Goal: Navigation & Orientation: Find specific page/section

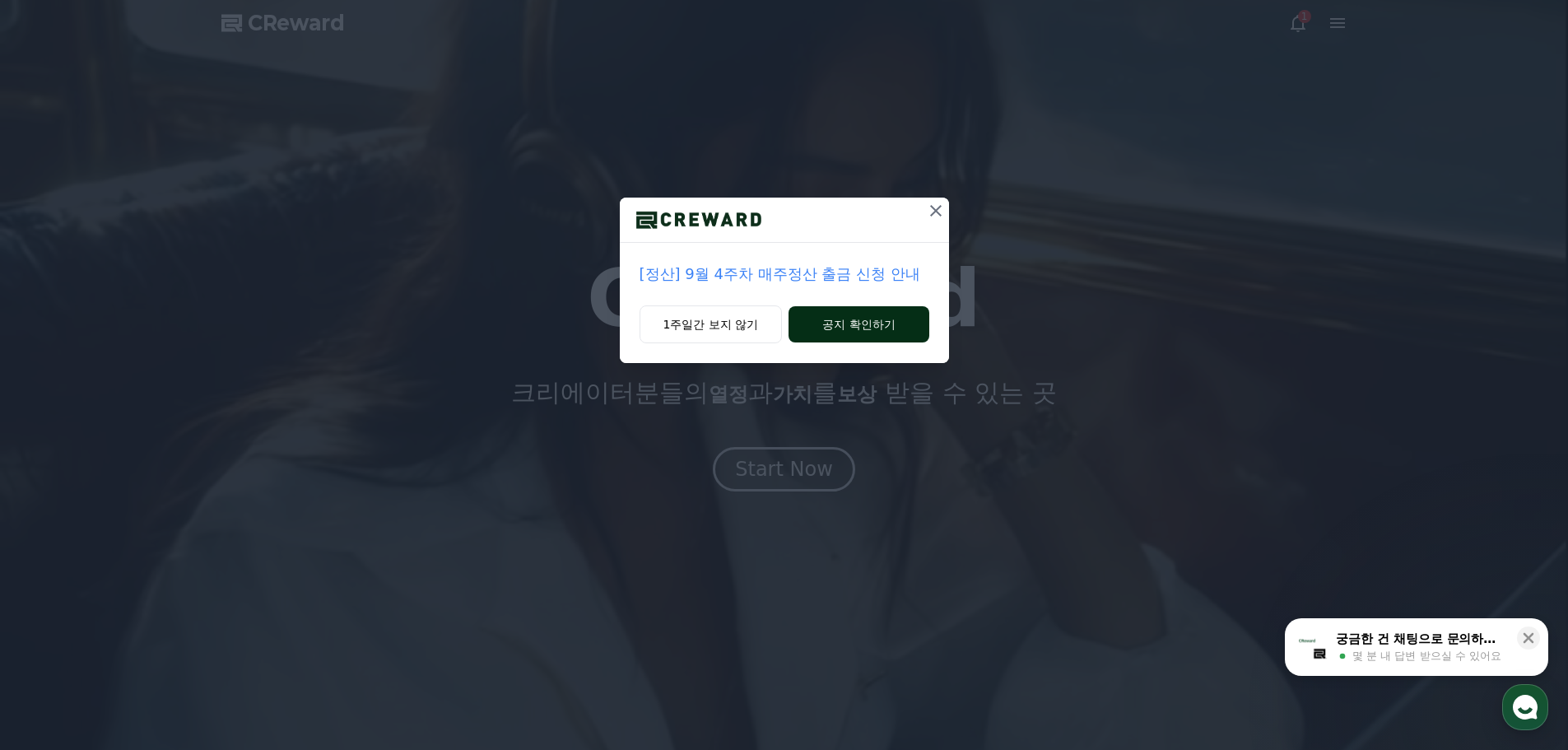
click at [839, 332] on button "공지 확인하기" at bounding box center [859, 324] width 140 height 37
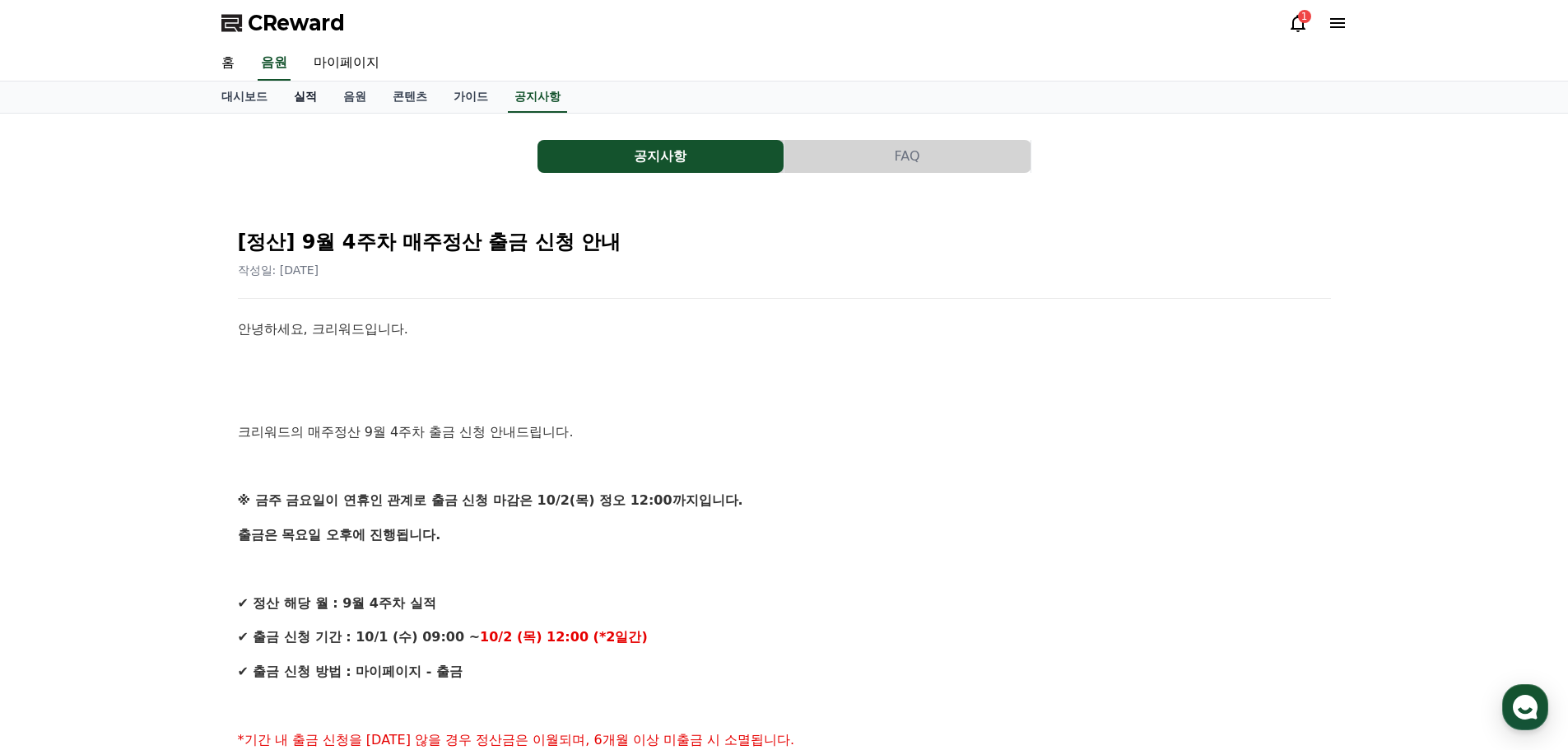
click at [312, 98] on link "실적" at bounding box center [305, 97] width 49 height 32
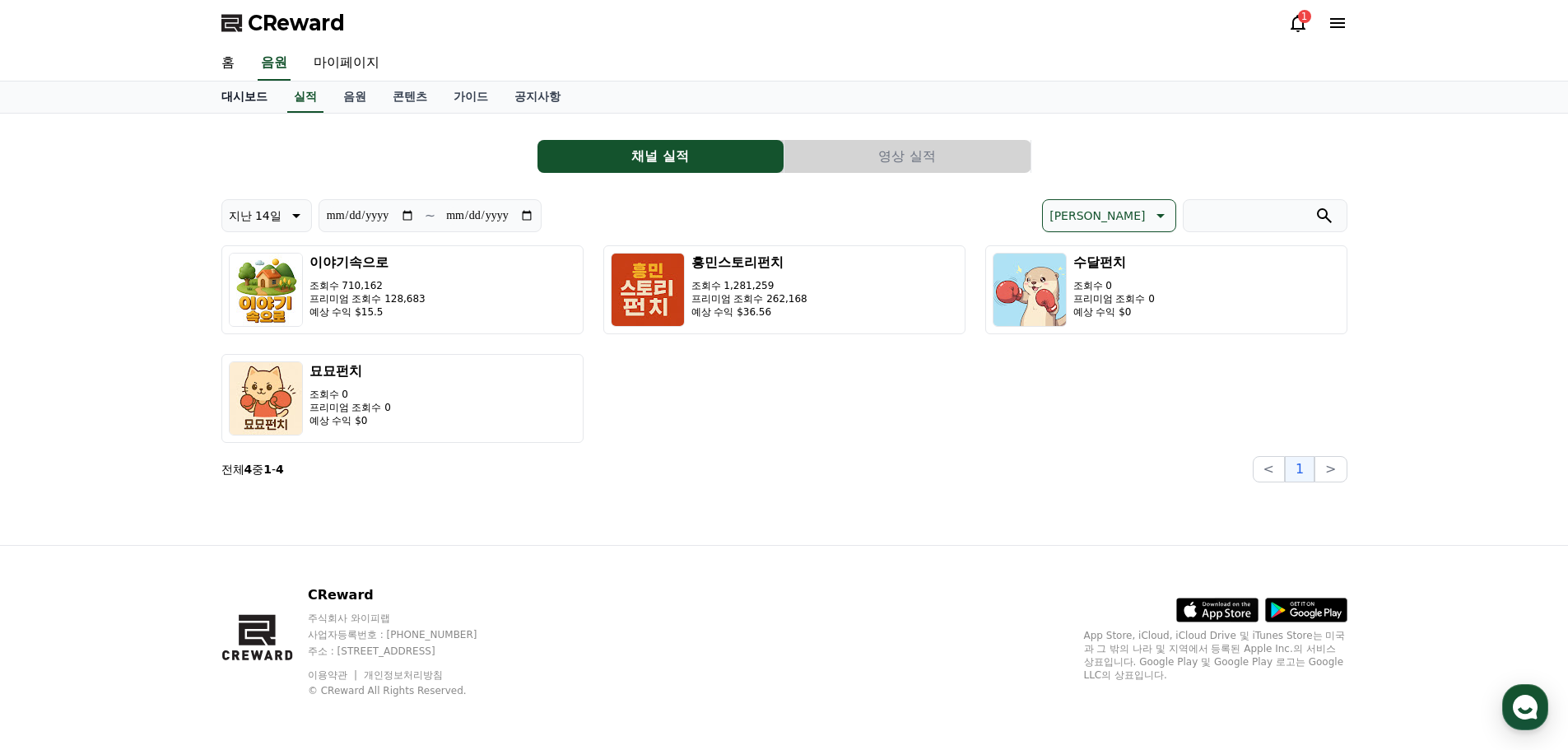
click at [241, 101] on link "대시보드" at bounding box center [244, 97] width 72 height 32
